Goal: Find specific page/section: Find specific page/section

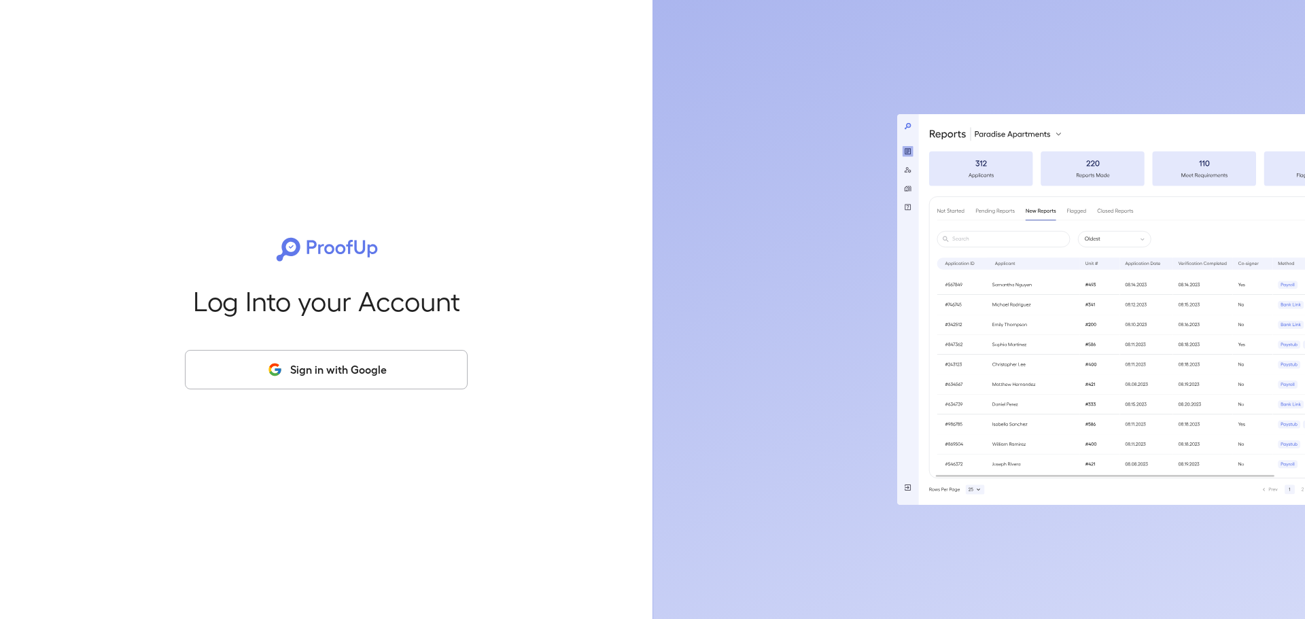
click at [437, 394] on div "Log Into your Account Sign in with Google" at bounding box center [326, 309] width 609 height 619
click at [433, 377] on button "Sign in with Google" at bounding box center [326, 369] width 283 height 39
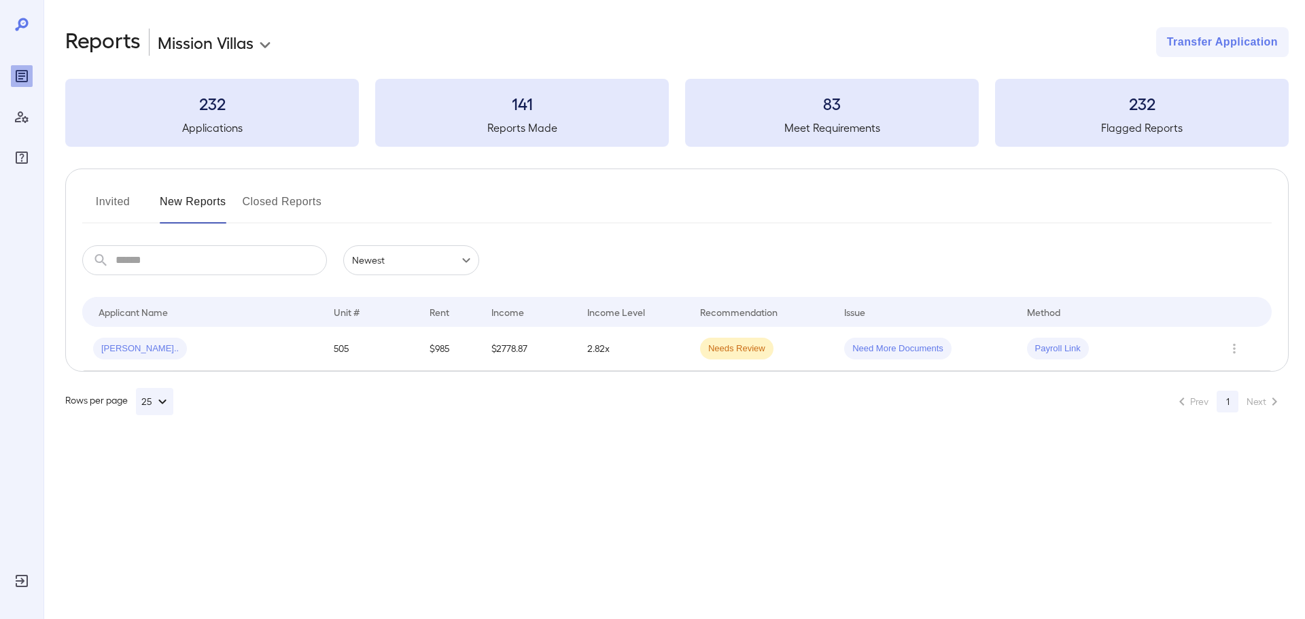
click at [101, 210] on button "Invited" at bounding box center [112, 207] width 61 height 33
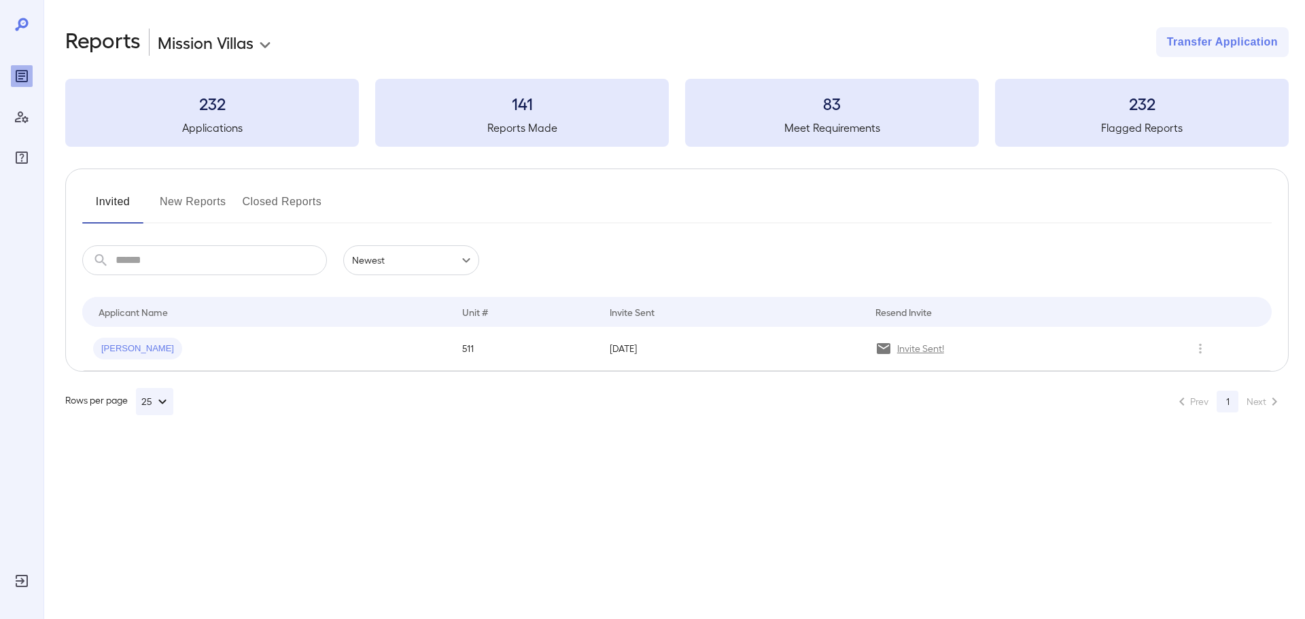
click at [197, 209] on button "New Reports" at bounding box center [193, 207] width 67 height 33
